Goal: Find specific page/section

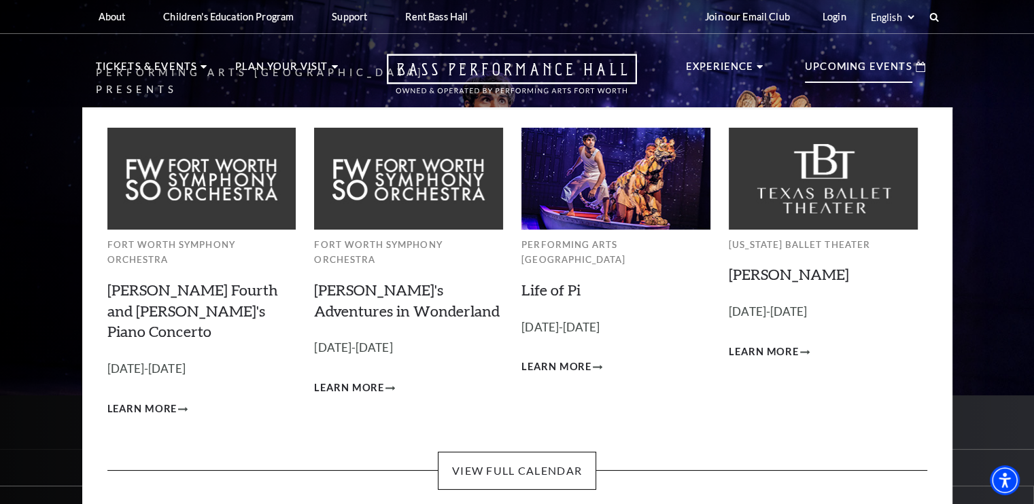
click at [805, 78] on div "Upcoming Events" at bounding box center [864, 67] width 147 height 39
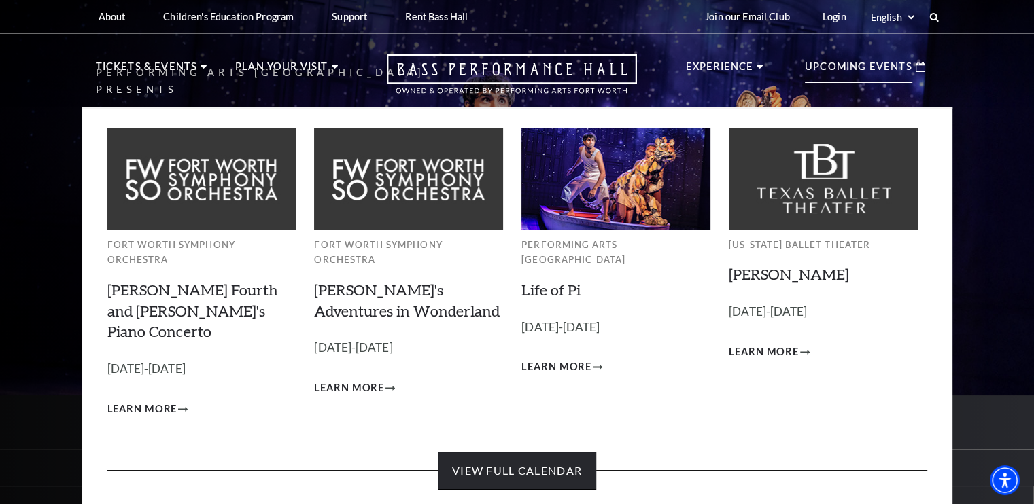
click at [536, 452] on link "View Full Calendar" at bounding box center [517, 471] width 158 height 38
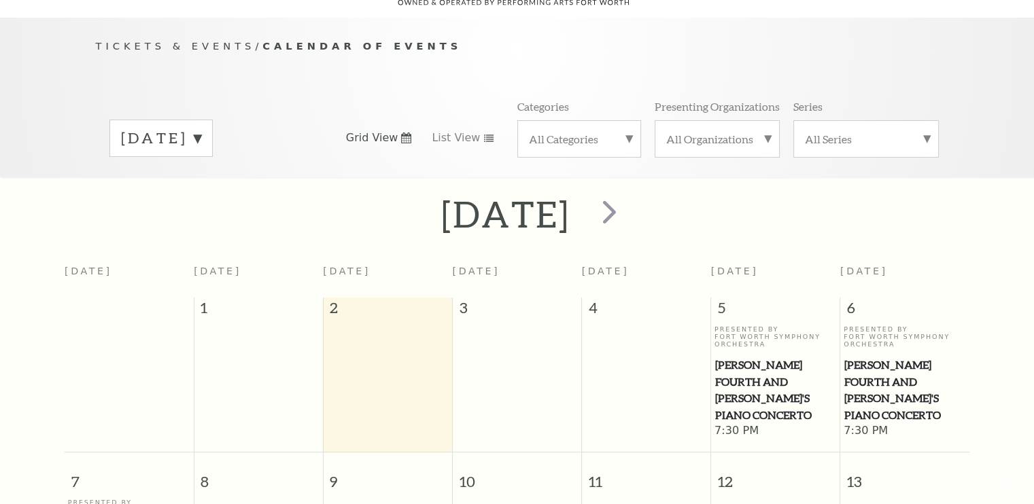
scroll to position [120, 0]
click at [454, 130] on span "List View" at bounding box center [456, 137] width 48 height 15
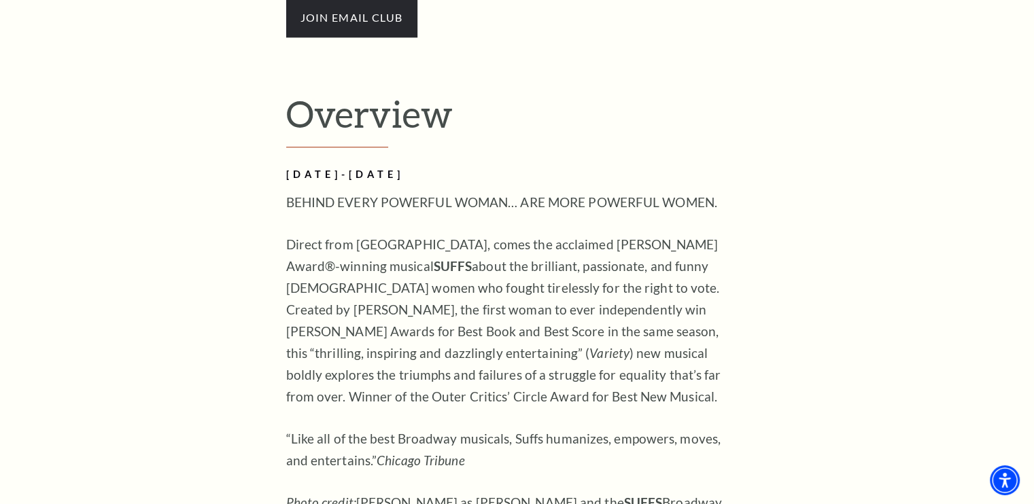
scroll to position [987, 0]
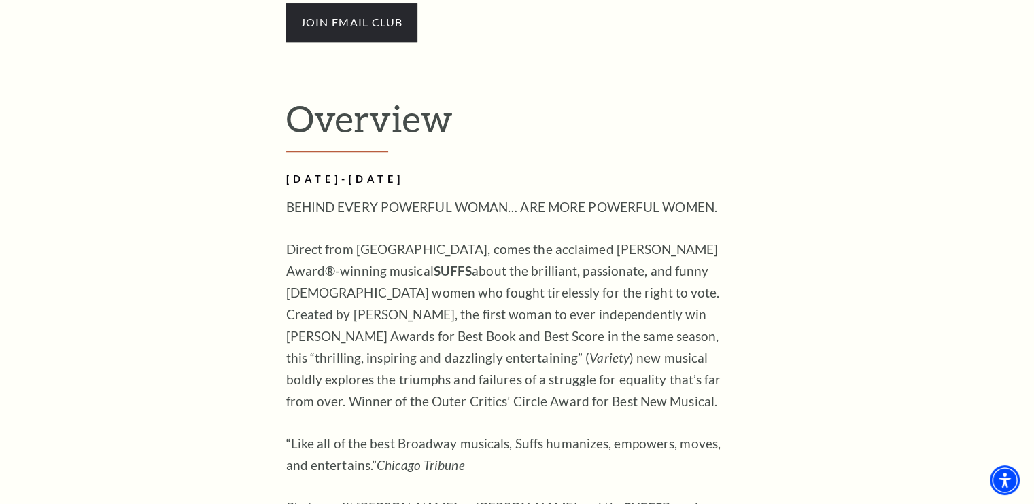
drag, startPoint x: 434, startPoint y: 175, endPoint x: 264, endPoint y: 173, distance: 169.9
copy h2 "[DATE]-[DATE]"
